Goal: Task Accomplishment & Management: Complete application form

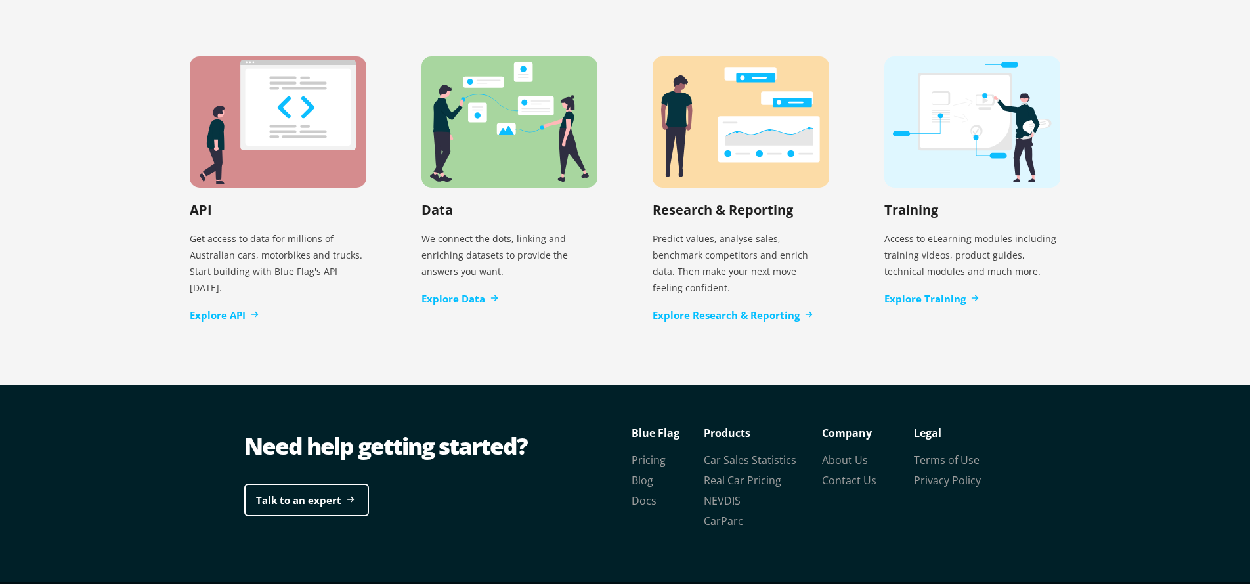
scroll to position [2700, 0]
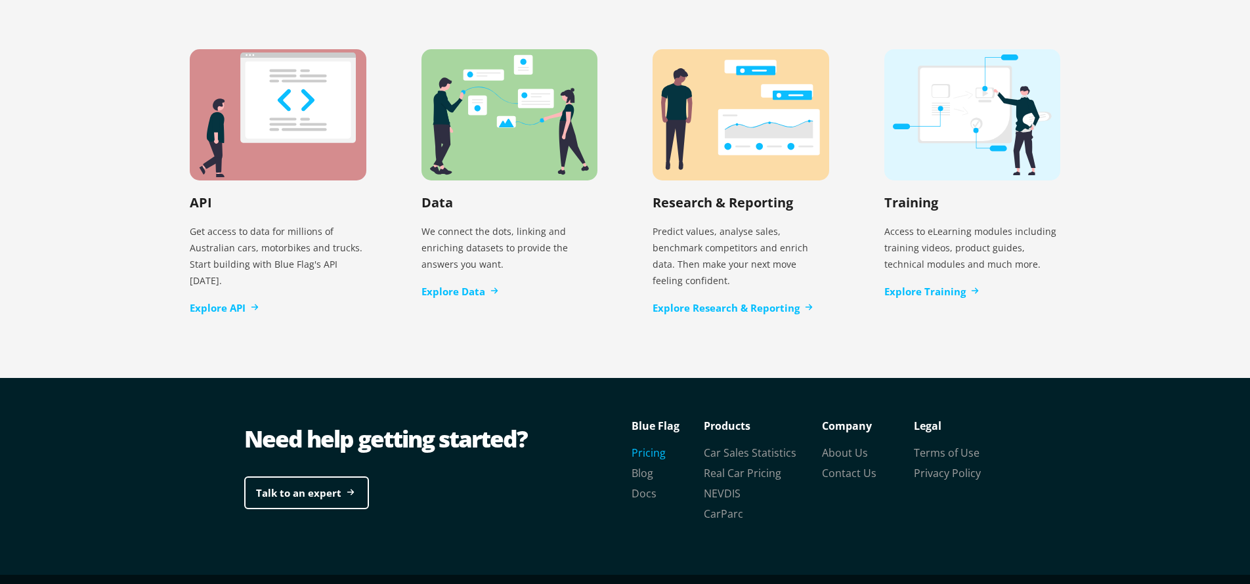
click at [649, 446] on link "Pricing" at bounding box center [649, 453] width 34 height 14
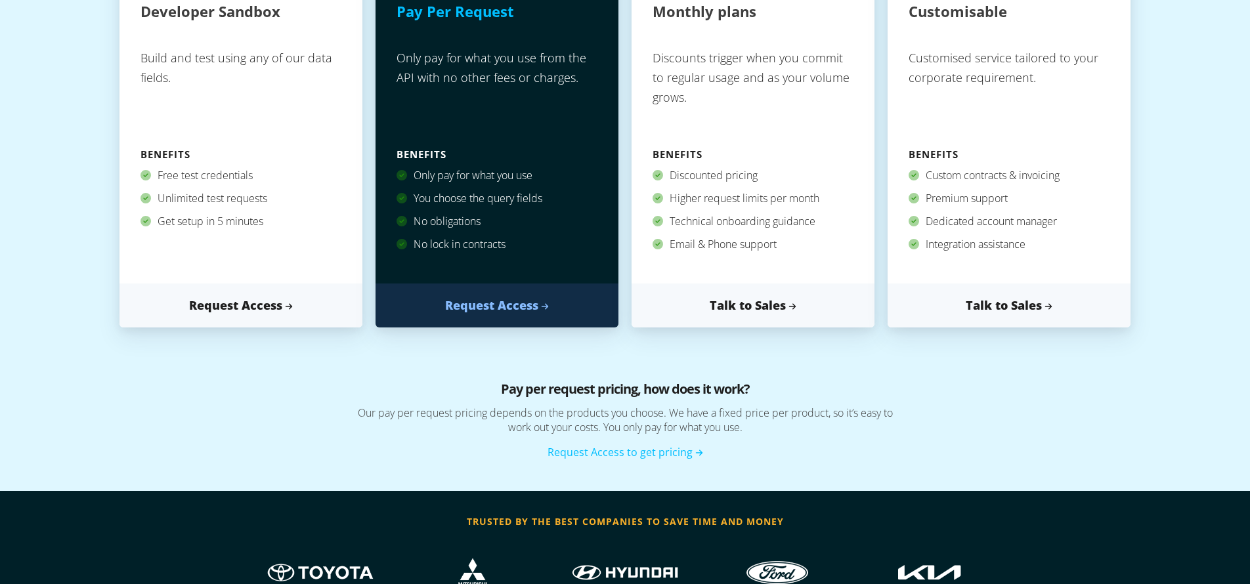
scroll to position [286, 0]
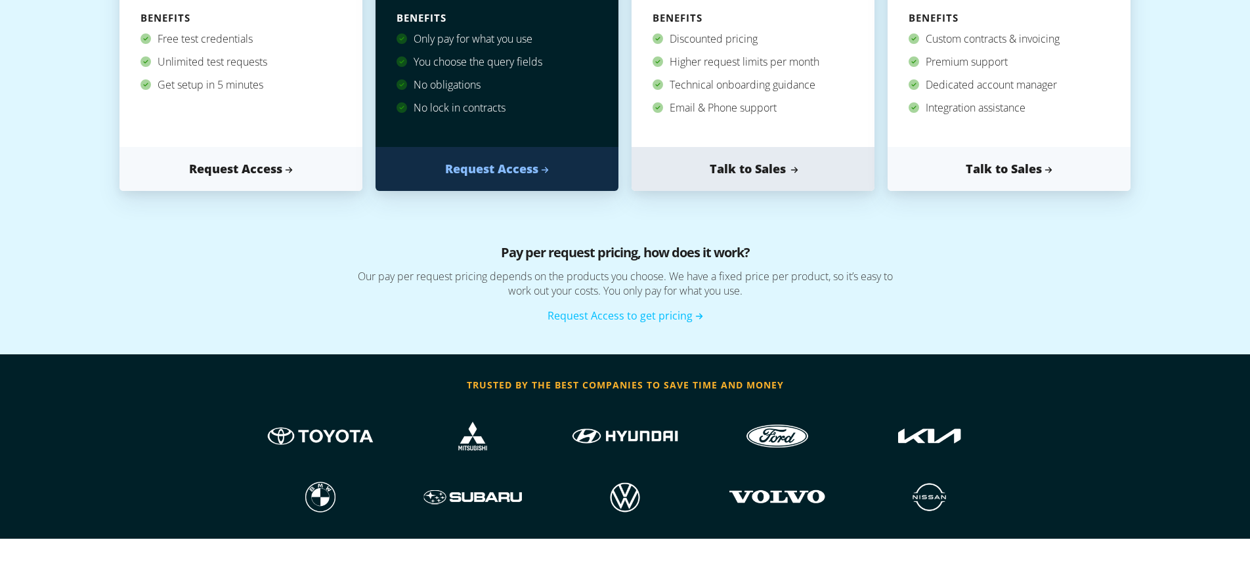
scroll to position [423, 0]
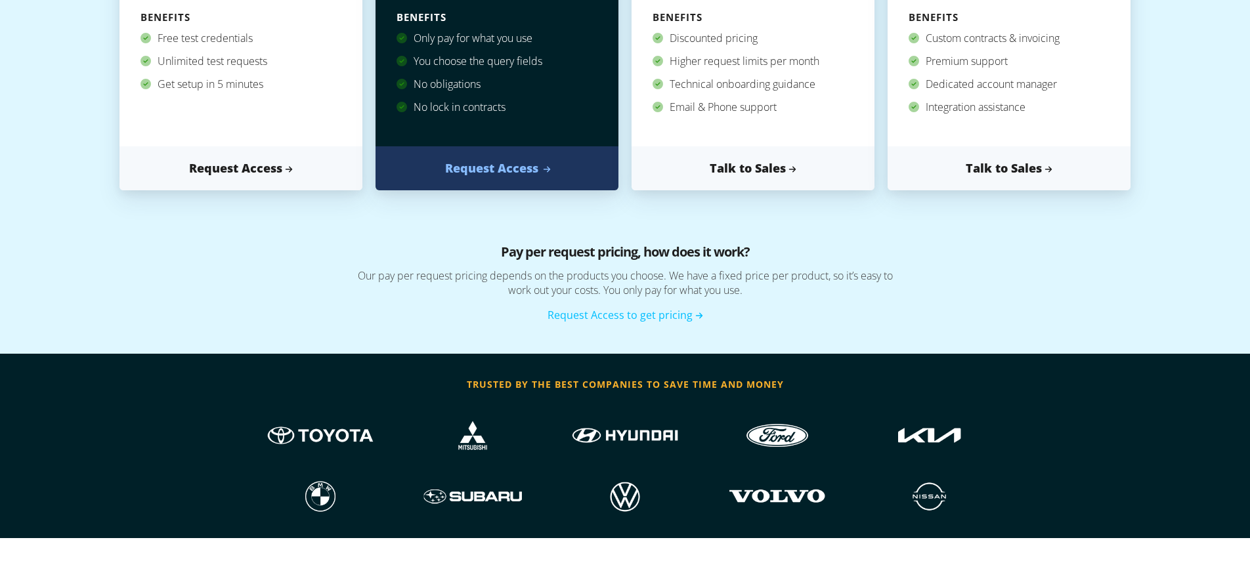
click at [491, 167] on link "Request Access" at bounding box center [497, 168] width 243 height 44
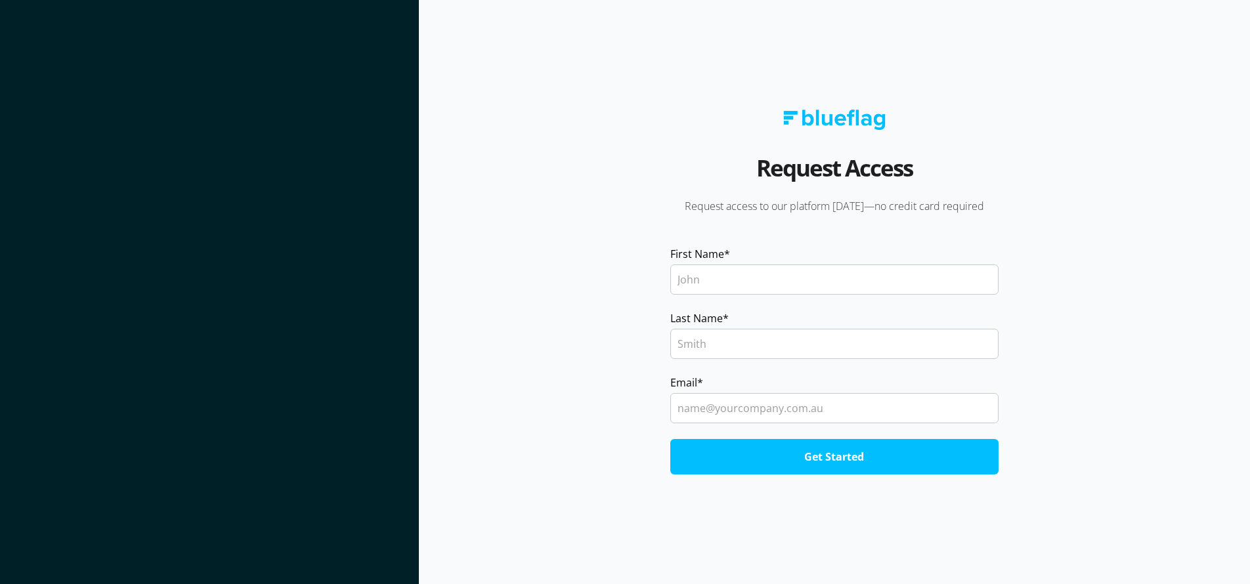
click at [719, 271] on input "First Name *" at bounding box center [834, 280] width 328 height 30
type input "Beth"
type input "E"
type input "Warhurst"
type input "bwarhurst@boylen.com.au"
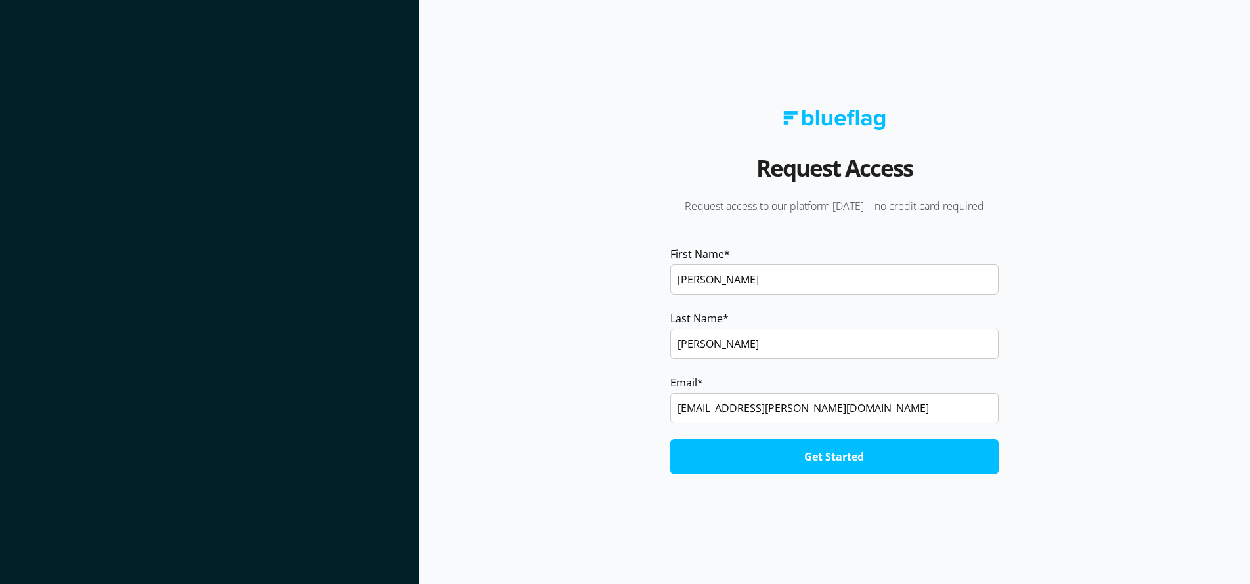
click at [670, 439] on input "Get Started" at bounding box center [834, 456] width 328 height 35
